Goal: Find contact information: Find contact information

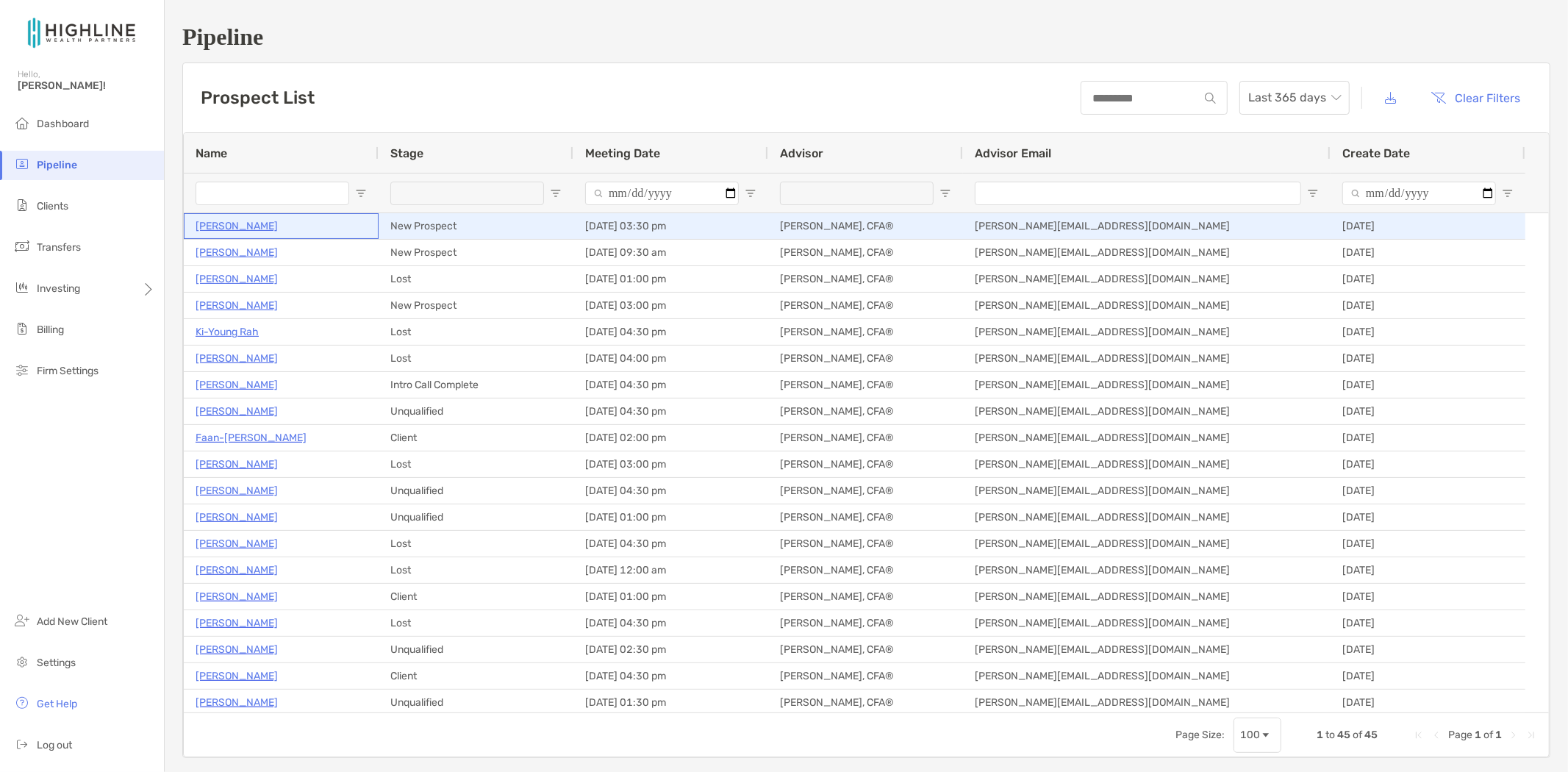
click at [224, 222] on p "[PERSON_NAME]" at bounding box center [237, 226] width 82 height 19
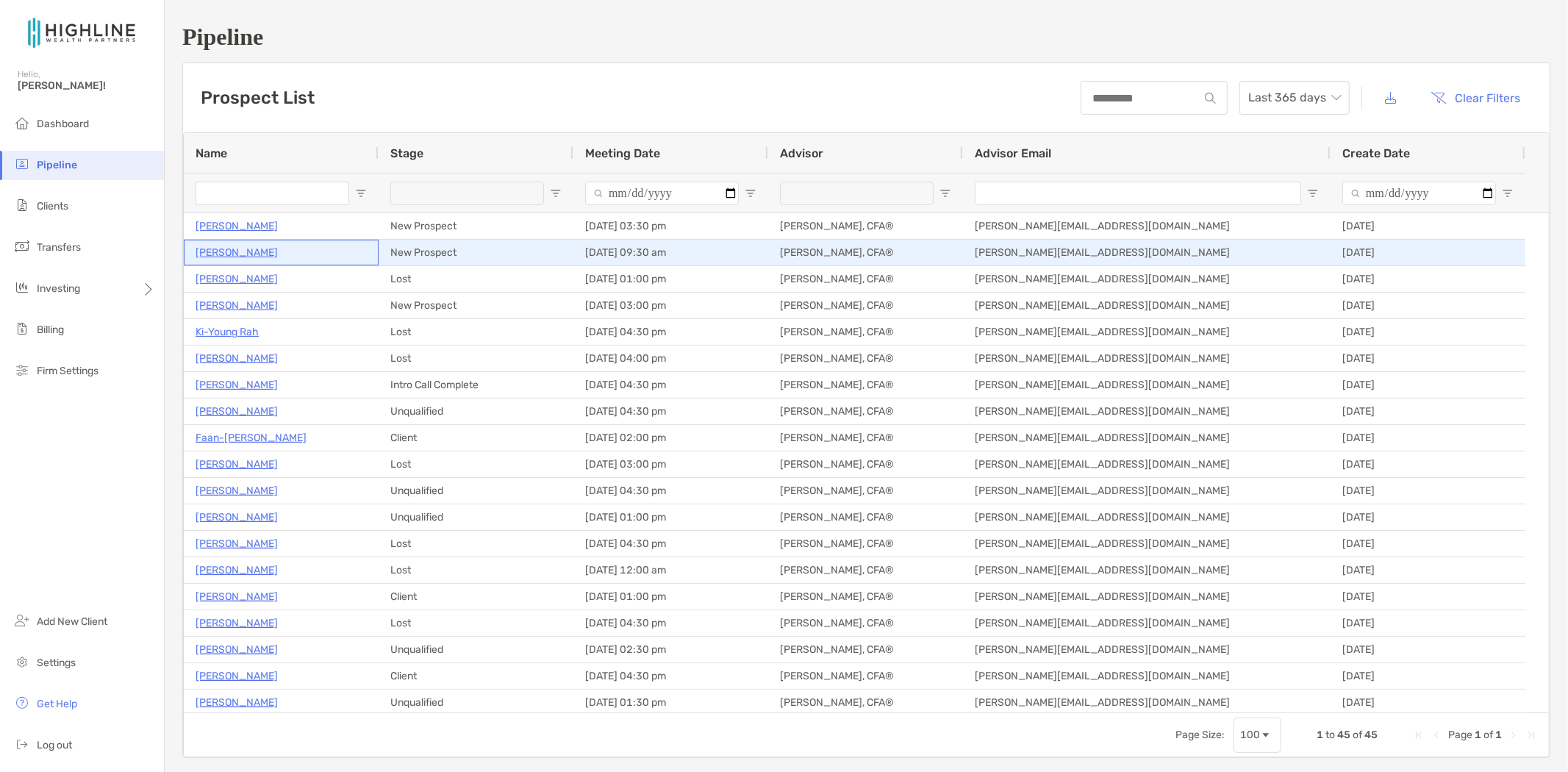
click at [233, 253] on p "Mark Baird" at bounding box center [237, 252] width 82 height 19
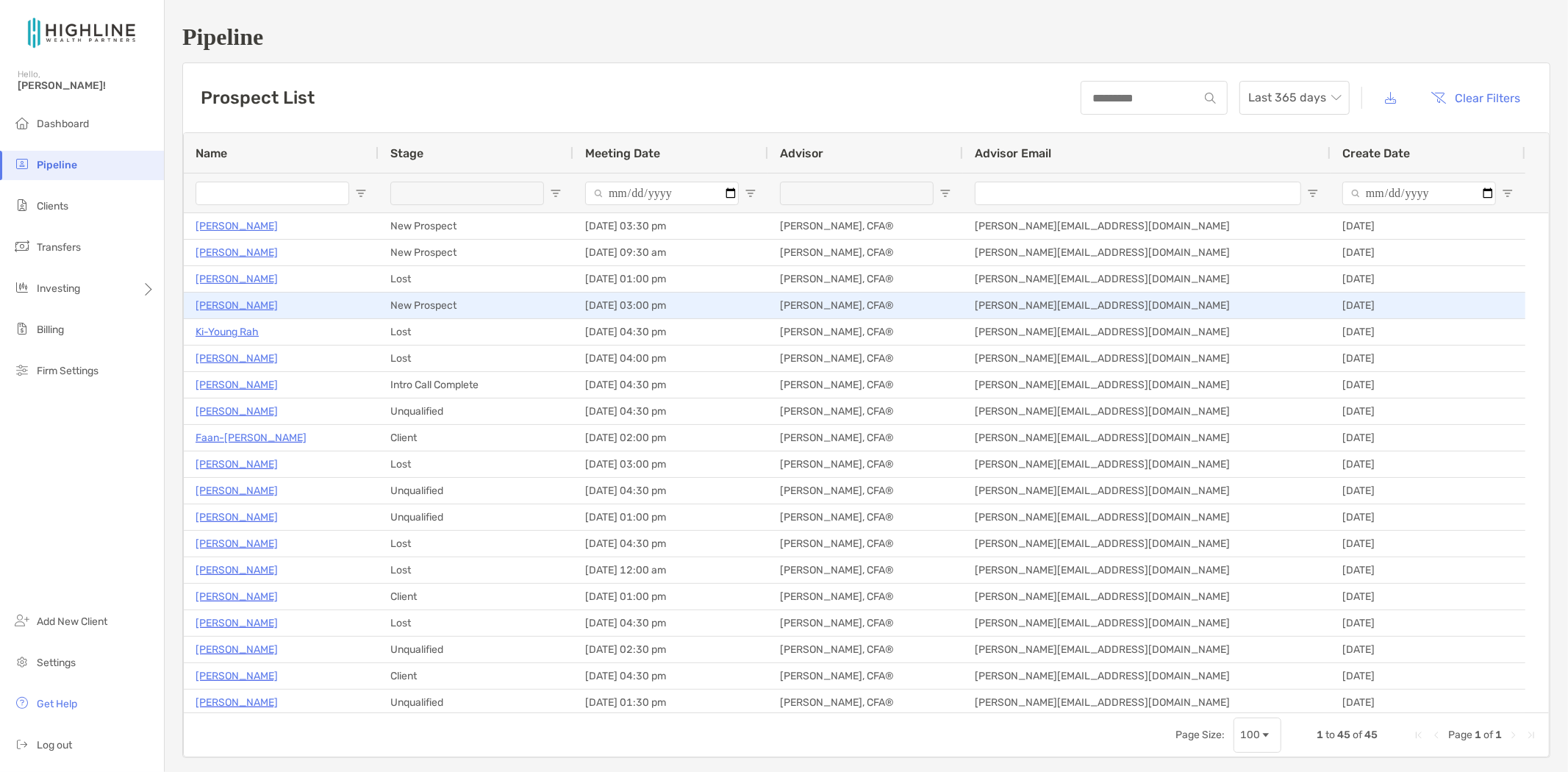
click at [238, 299] on p "Sergio Franco" at bounding box center [237, 306] width 82 height 19
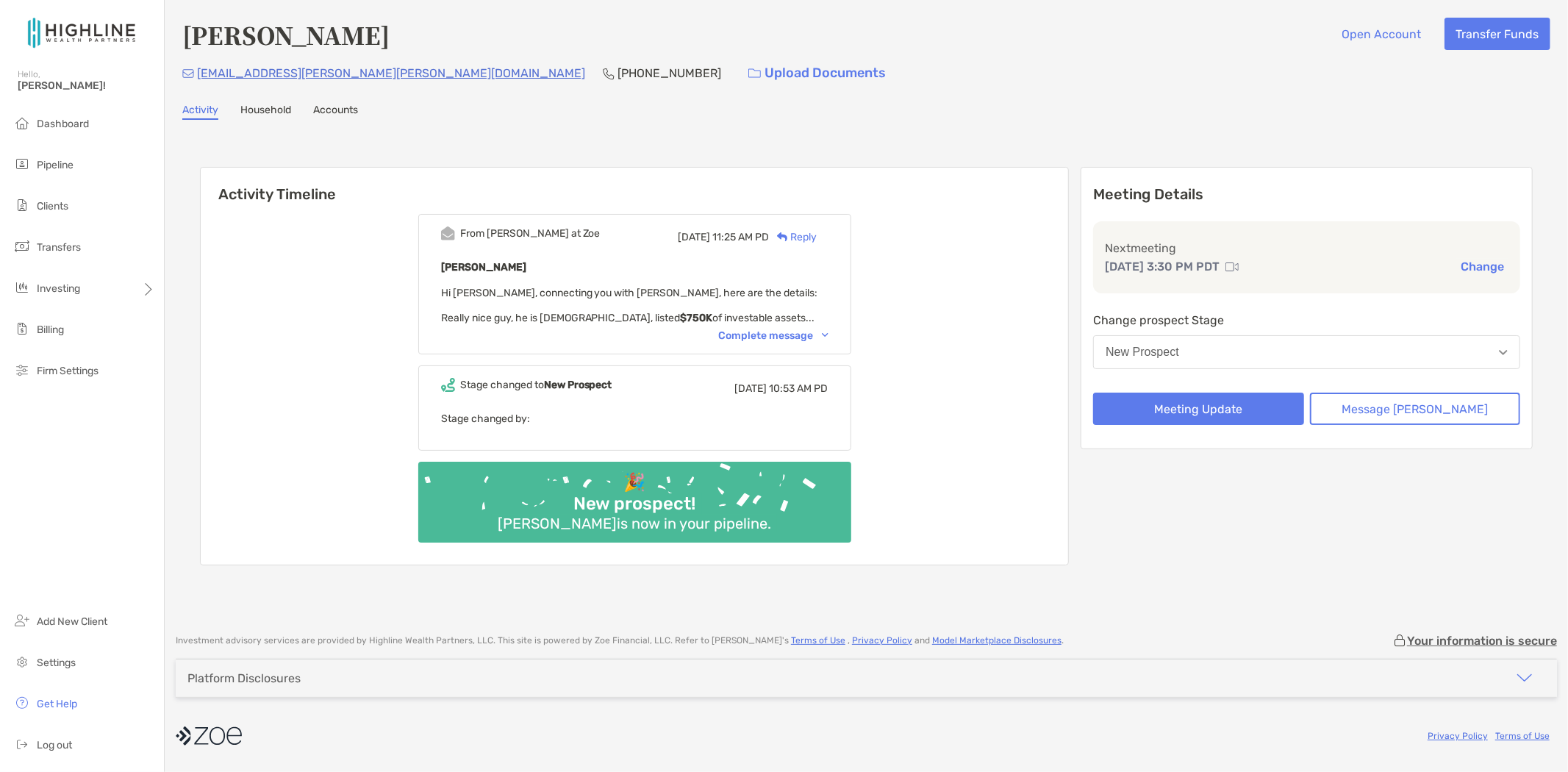
click at [804, 333] on div "Complete message" at bounding box center [774, 336] width 110 height 12
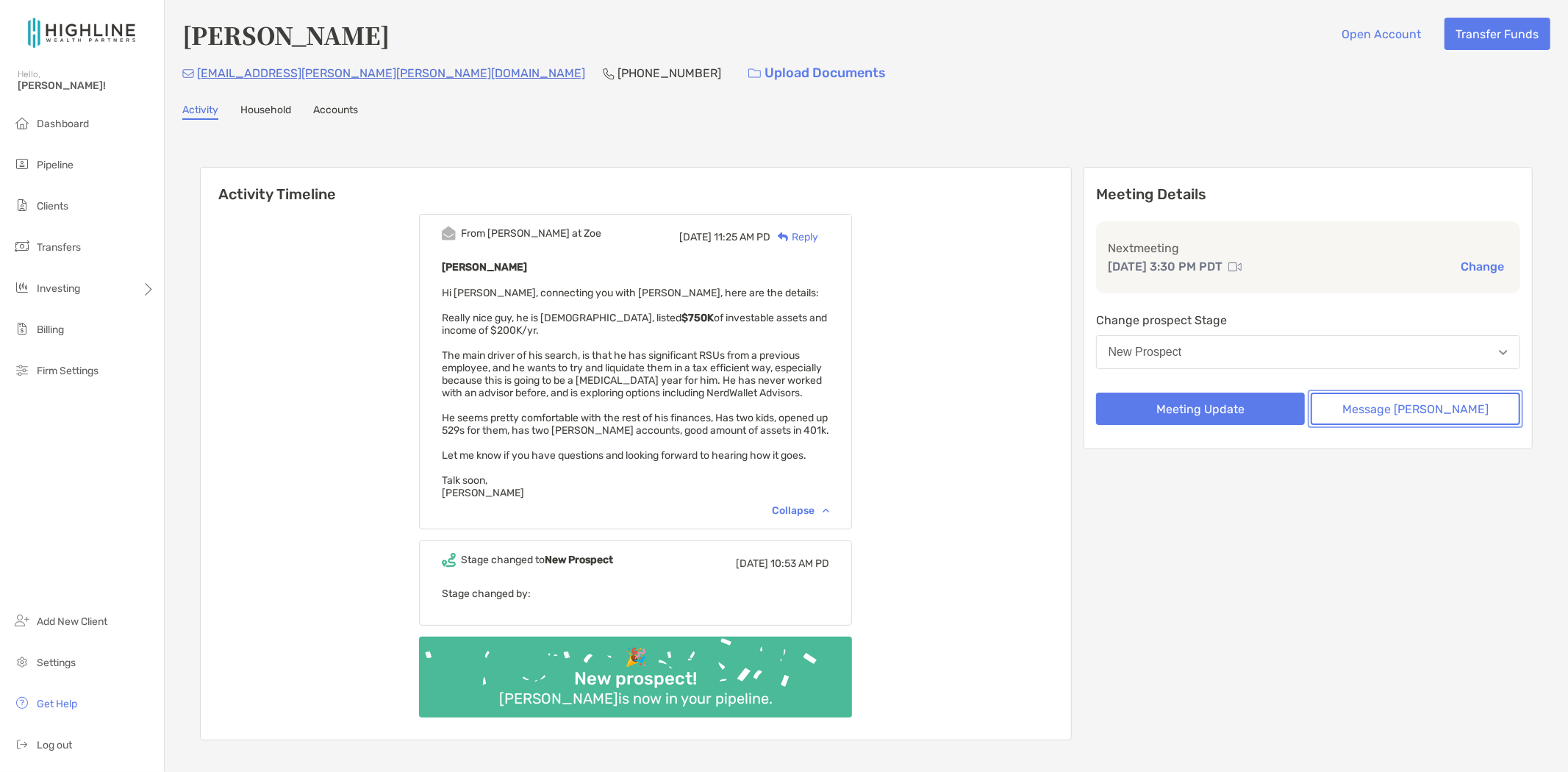
click at [1438, 401] on button "Message Zoe" at bounding box center [1416, 408] width 210 height 32
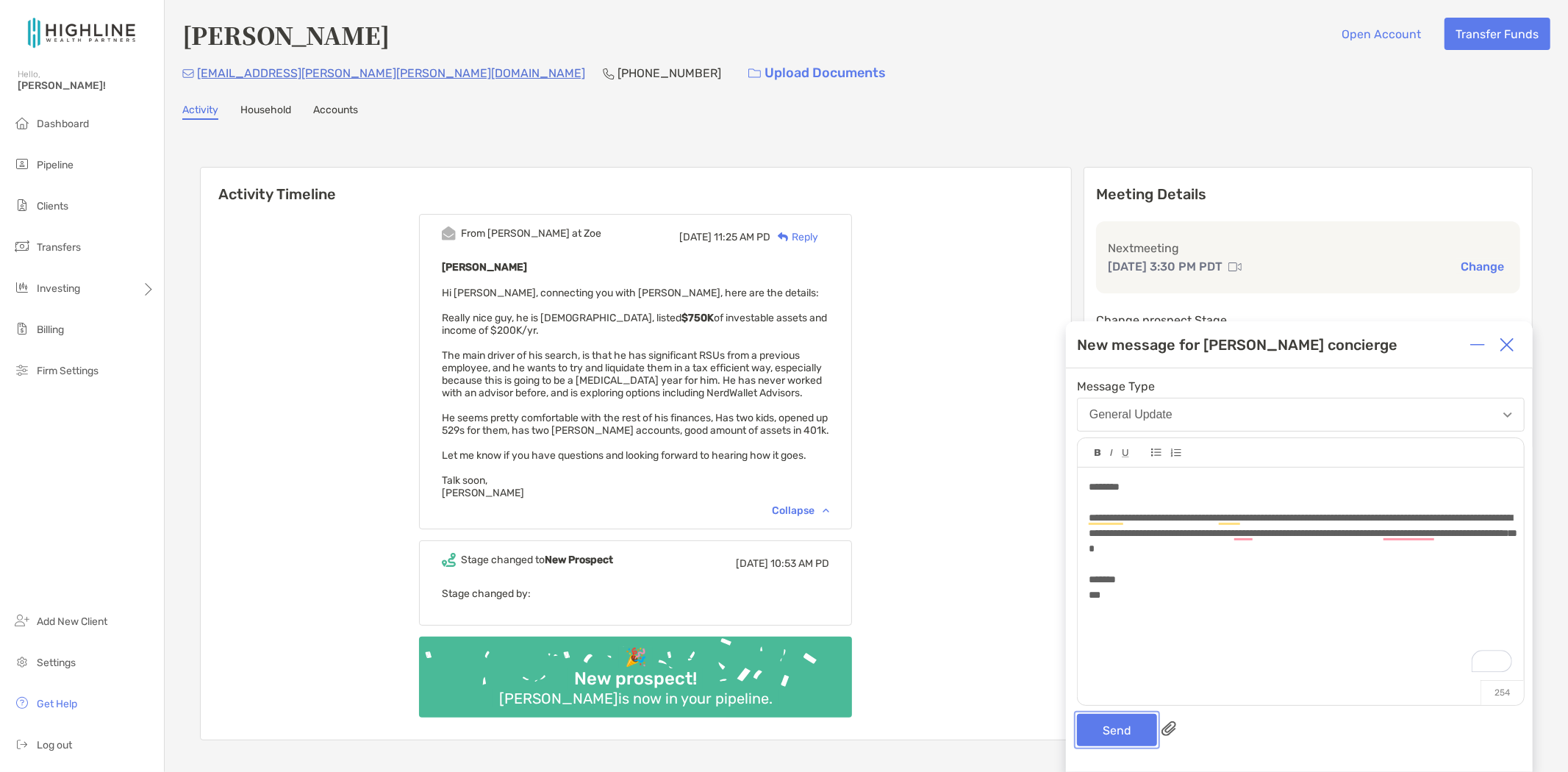
click at [1118, 740] on button "Send" at bounding box center [1118, 729] width 80 height 32
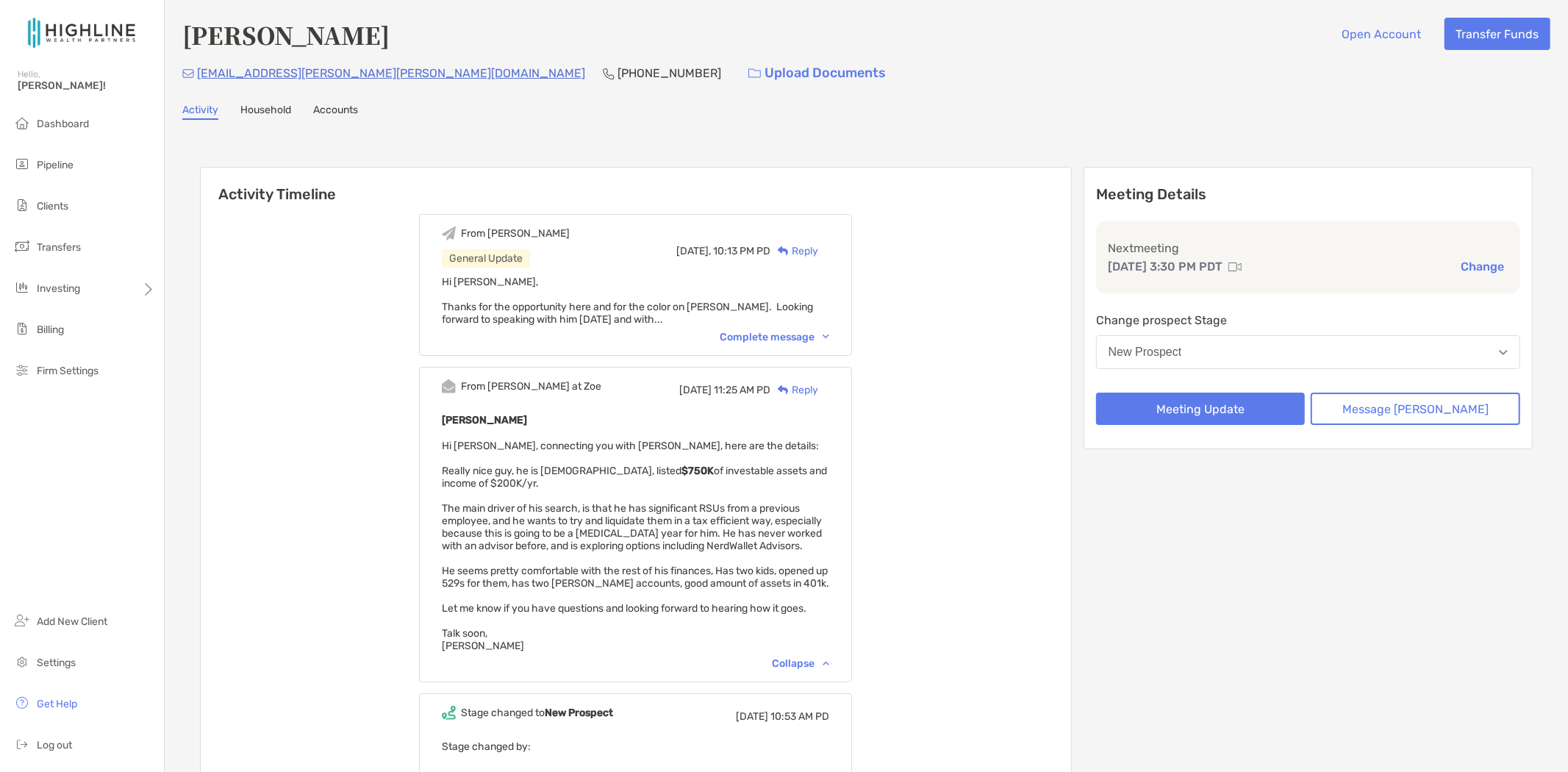
drag, startPoint x: 368, startPoint y: 69, endPoint x: 300, endPoint y: 86, distance: 70.1
click at [300, 86] on div "christian.george.taylor@gmail.com" at bounding box center [384, 73] width 403 height 32
drag, startPoint x: 387, startPoint y: 70, endPoint x: 199, endPoint y: 70, distance: 188.0
click at [199, 70] on div "christian.george.taylor@gmail.com (714) 906-2649 Upload Documents" at bounding box center [867, 73] width 1368 height 32
copy p "christian.george.taylor@gmail.com"
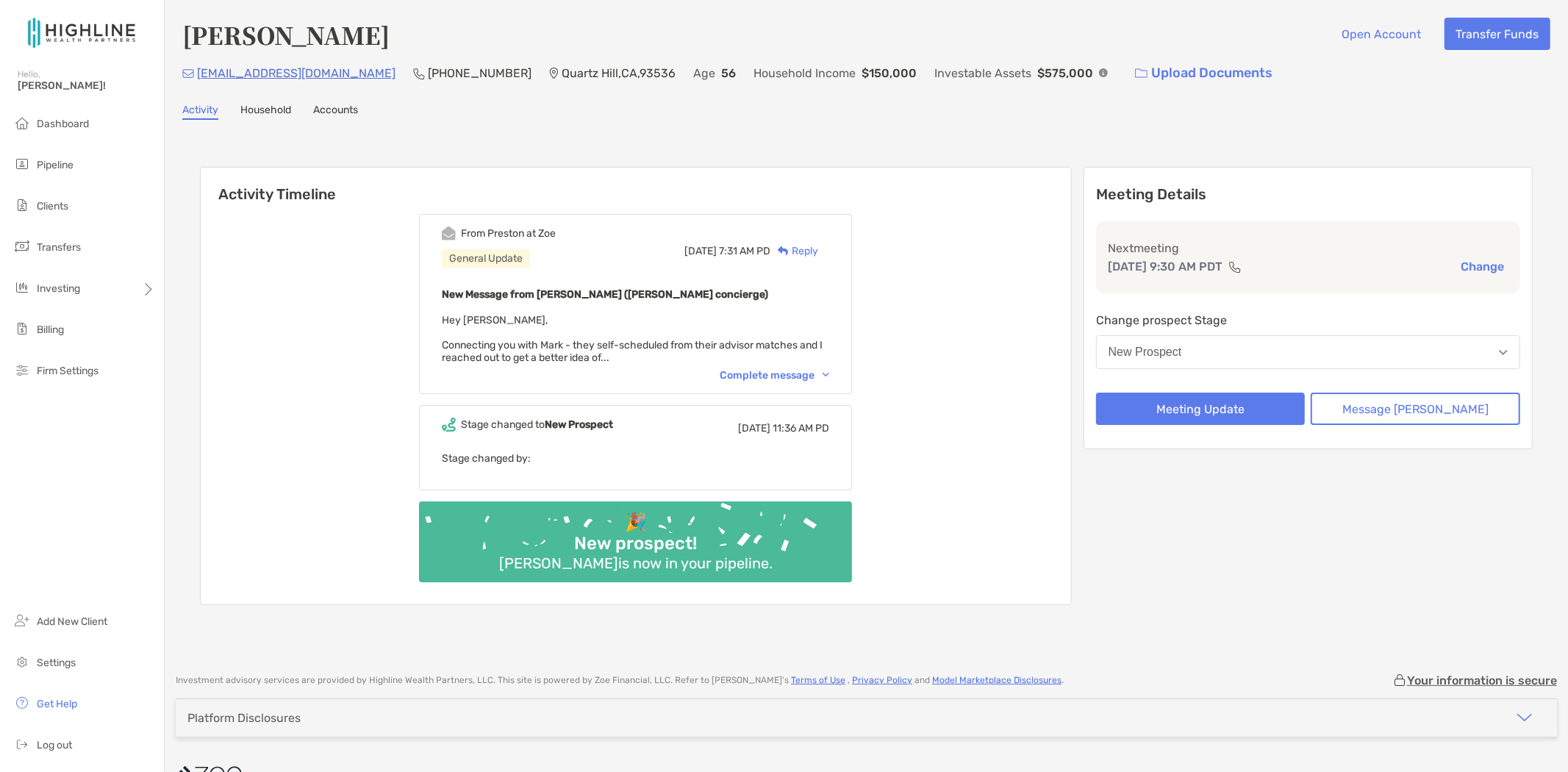
click at [789, 371] on div "Complete message" at bounding box center [775, 375] width 110 height 12
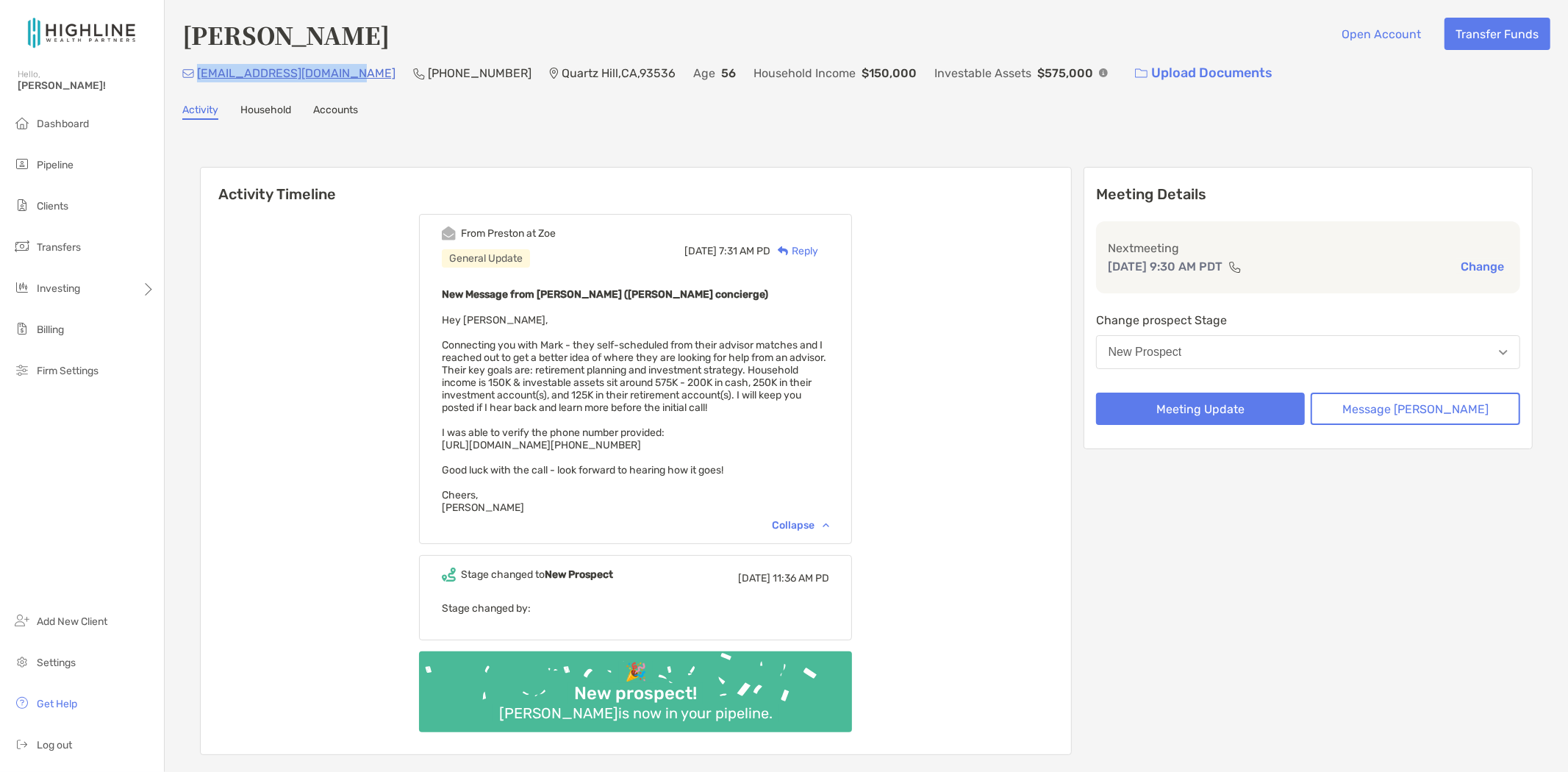
drag, startPoint x: 371, startPoint y: 73, endPoint x: 199, endPoint y: 76, distance: 172.0
click at [199, 76] on div "mark@amwestambulance.com (805) 208-7304 Quartz Hill , CA , 93536 Age 56 Househo…" at bounding box center [867, 73] width 1368 height 32
copy p "mark@amwestambulance.com"
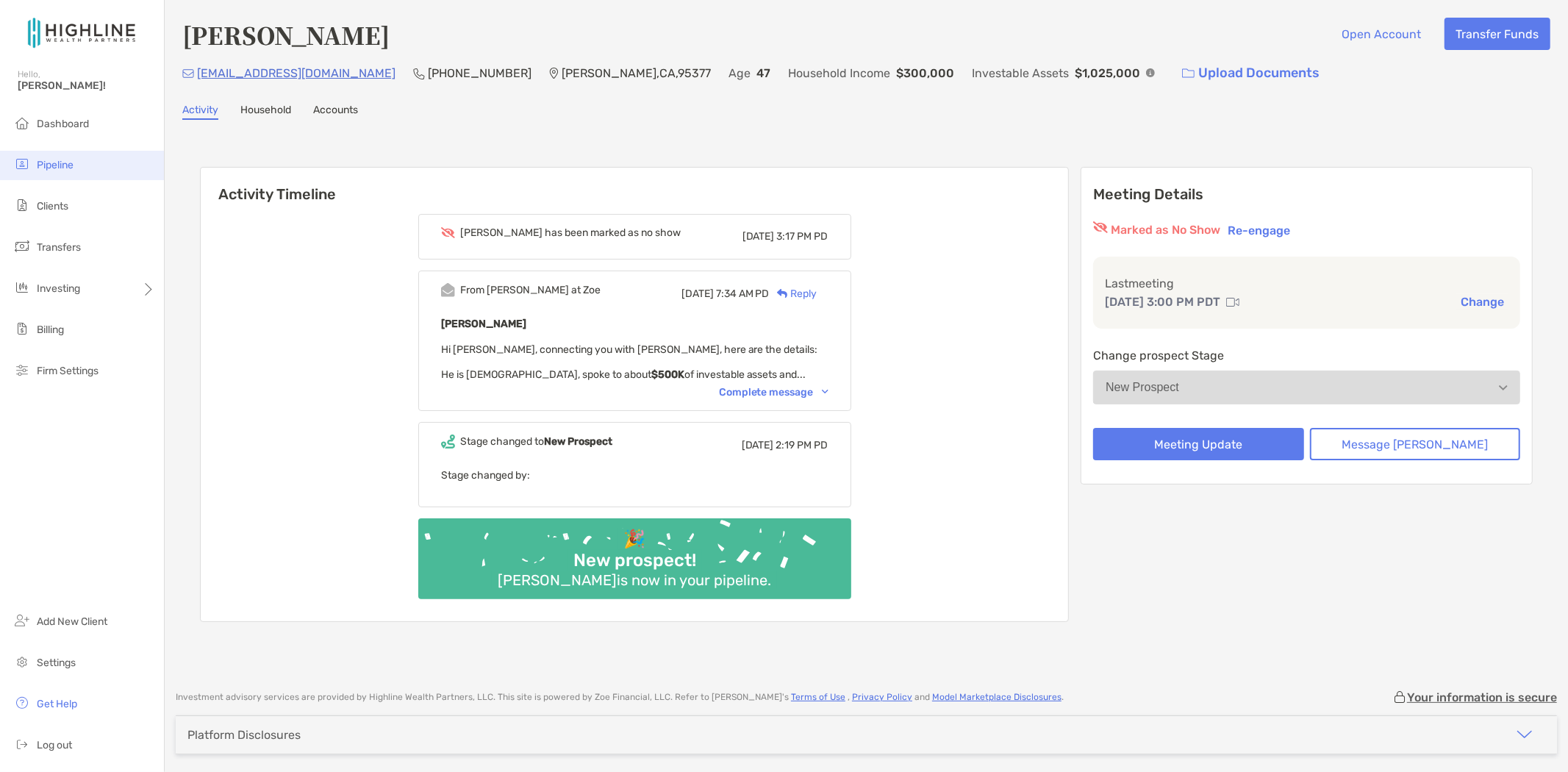
click at [48, 159] on span "Pipeline" at bounding box center [56, 165] width 37 height 12
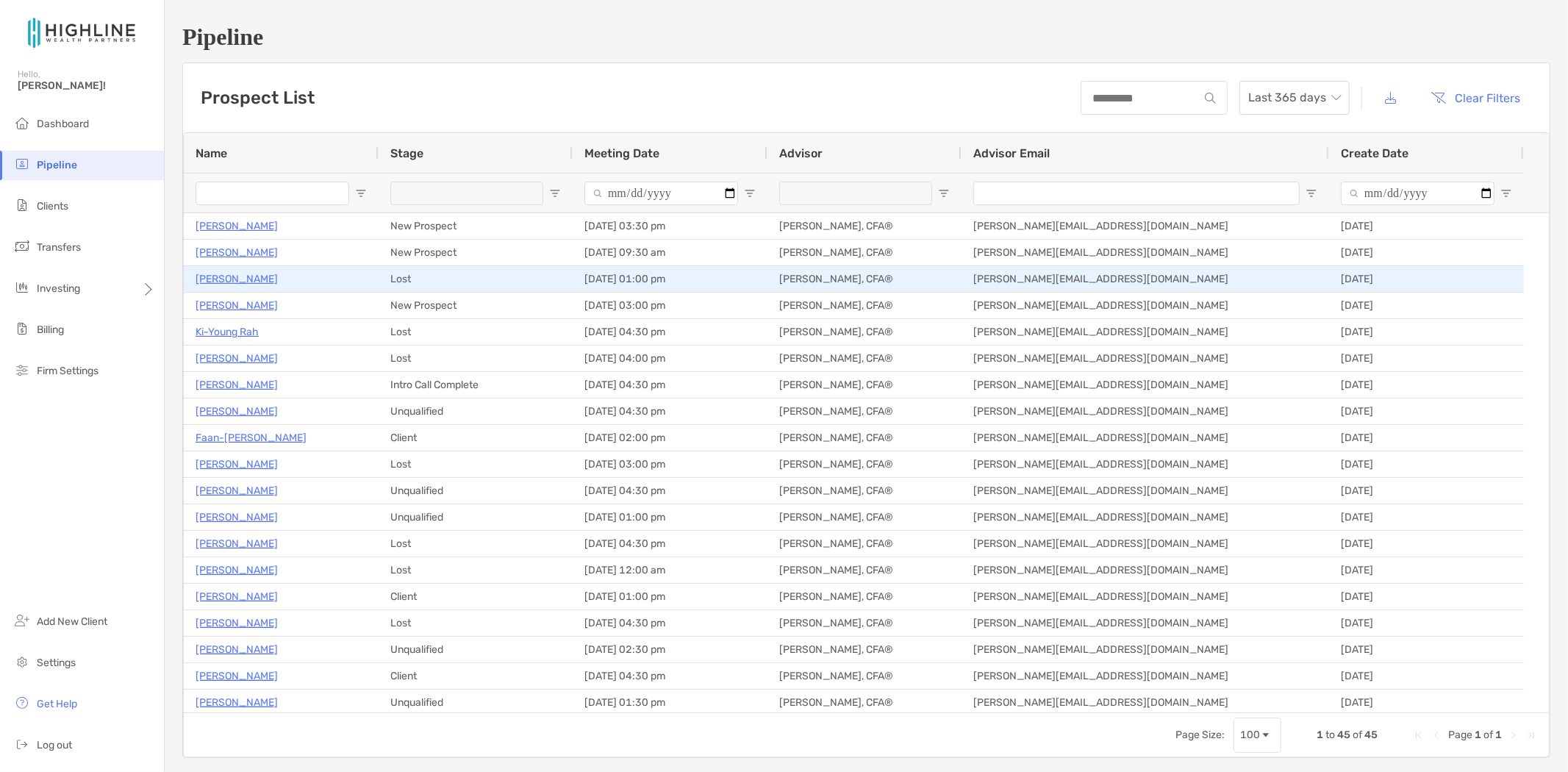
click at [228, 278] on p "Jason Poyner" at bounding box center [237, 279] width 82 height 19
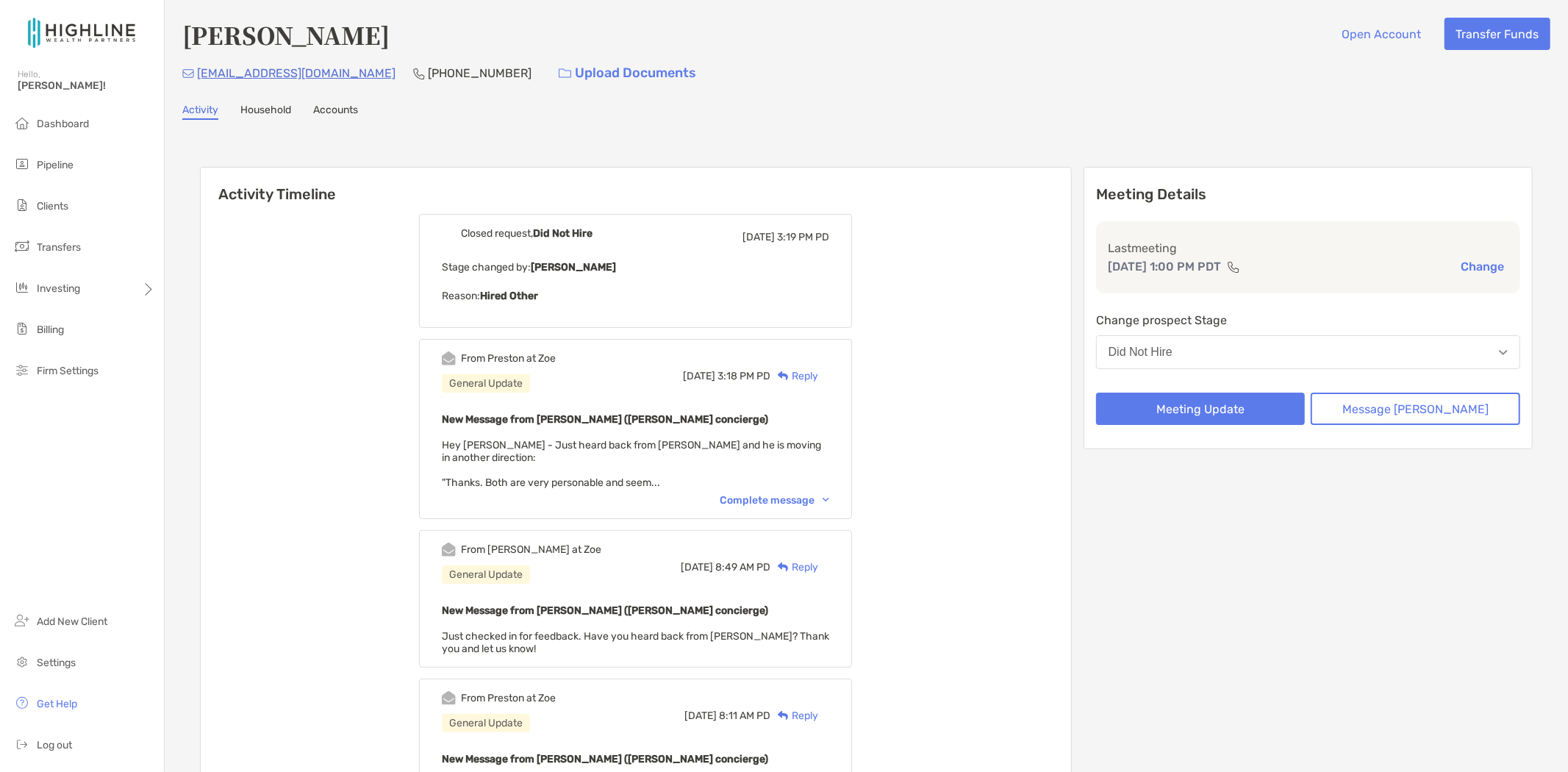
click at [774, 494] on div "Complete message" at bounding box center [775, 500] width 110 height 12
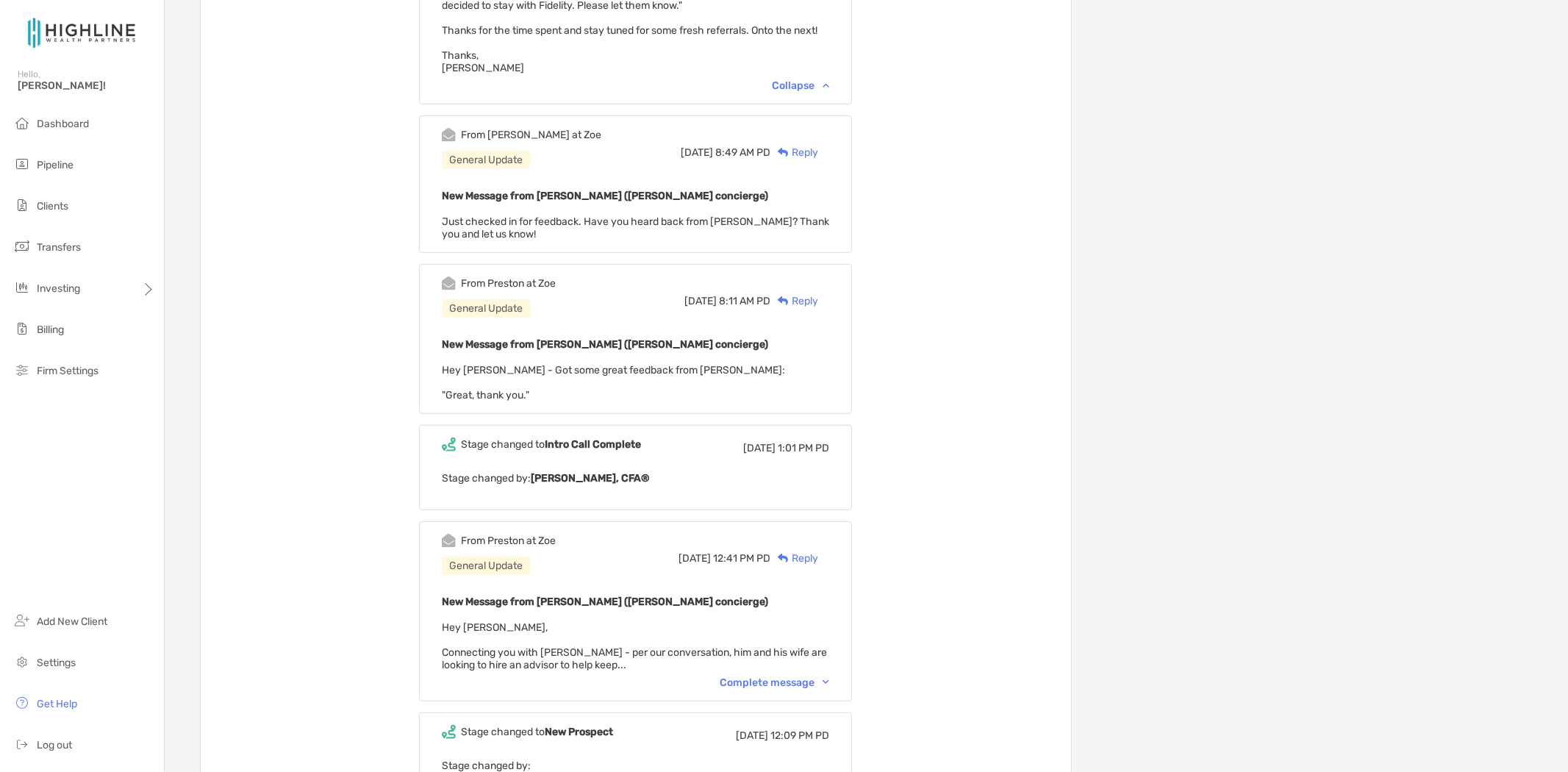
scroll to position [653, 0]
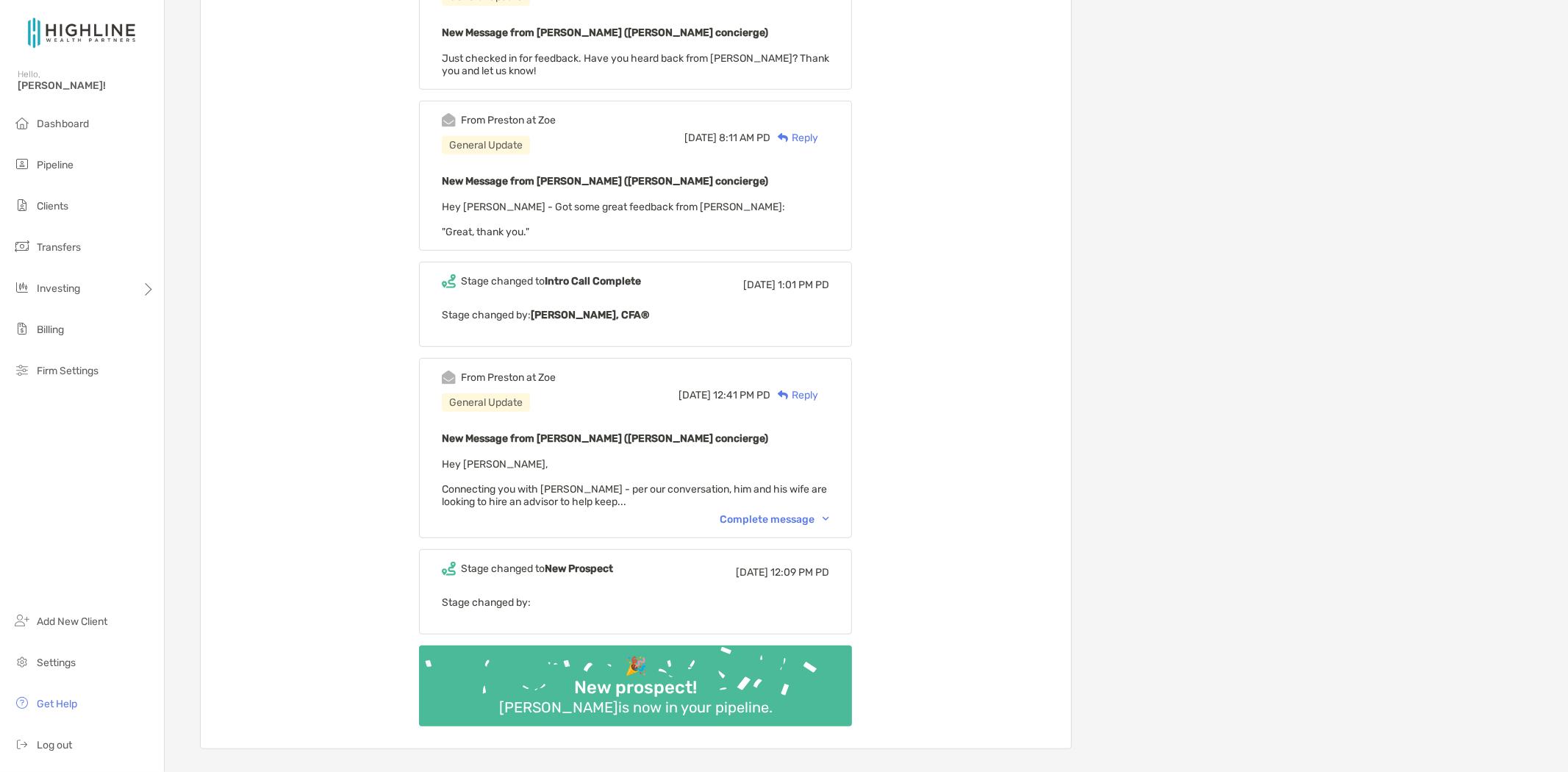
click at [766, 513] on div "Complete message" at bounding box center [775, 519] width 110 height 12
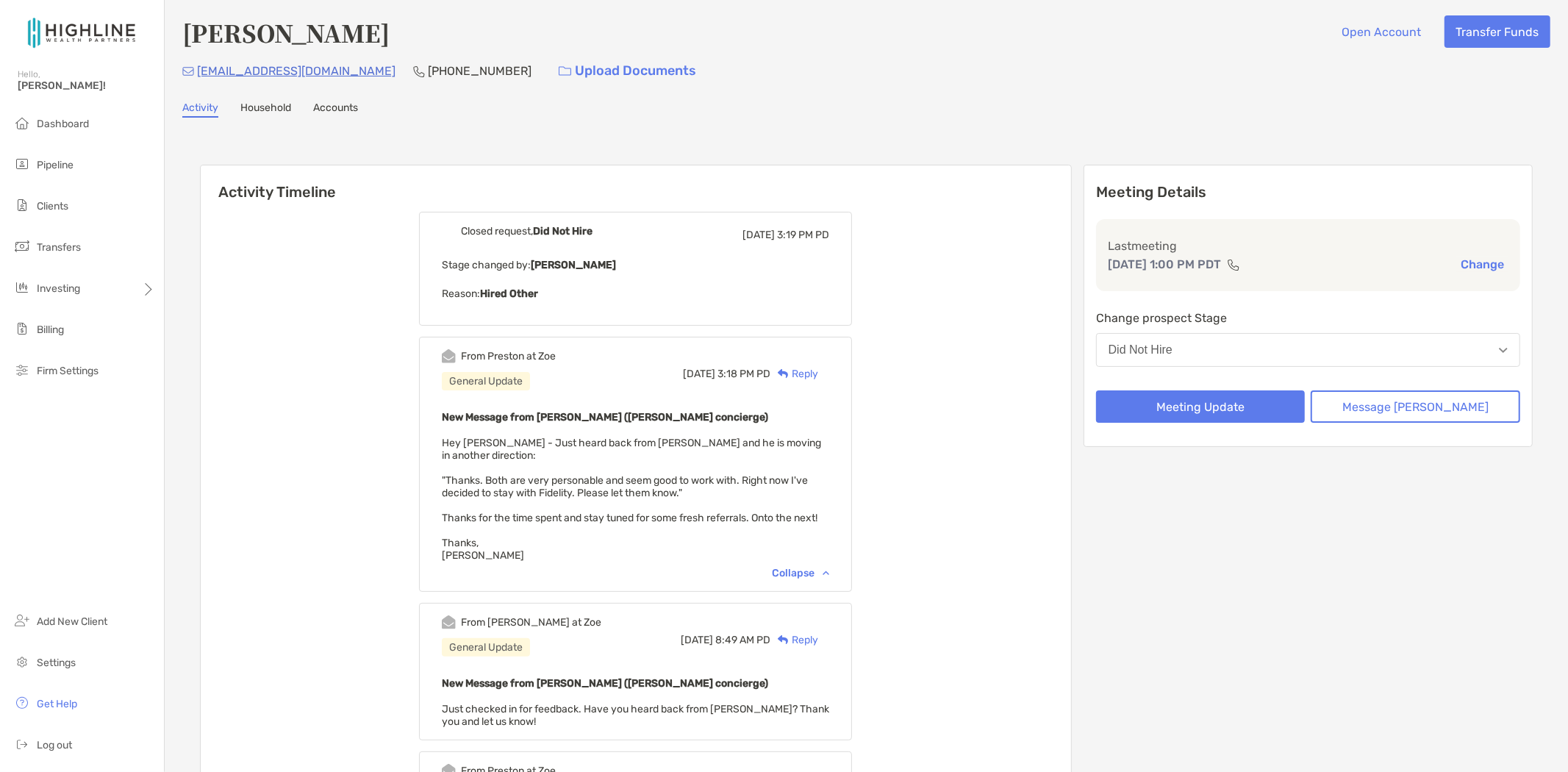
scroll to position [0, 0]
